Goal: Browse casually

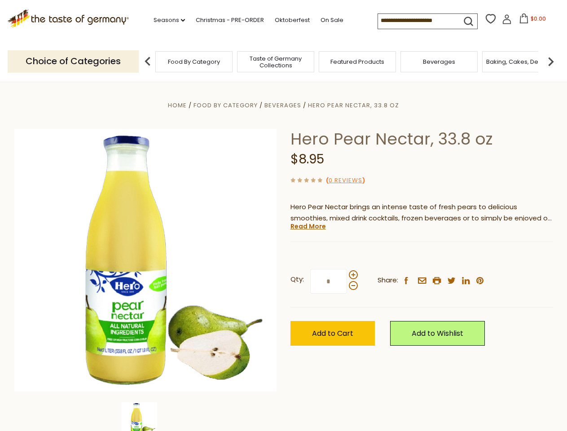
click at [283, 215] on div "Home Food By Category [GEOGRAPHIC_DATA] Hero Pear Nectar, 33.8 oz Hero Pear Nec…" at bounding box center [284, 273] width 552 height 346
click at [166, 20] on link "Seasons dropdown_arrow" at bounding box center [168, 20] width 31 height 10
click at [416, 21] on input at bounding box center [416, 20] width 76 height 13
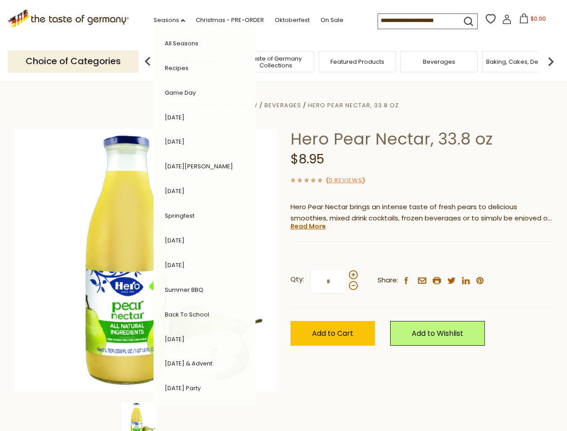
click at [530, 21] on span "$0.00" at bounding box center [537, 19] width 15 height 8
